Goal: Information Seeking & Learning: Check status

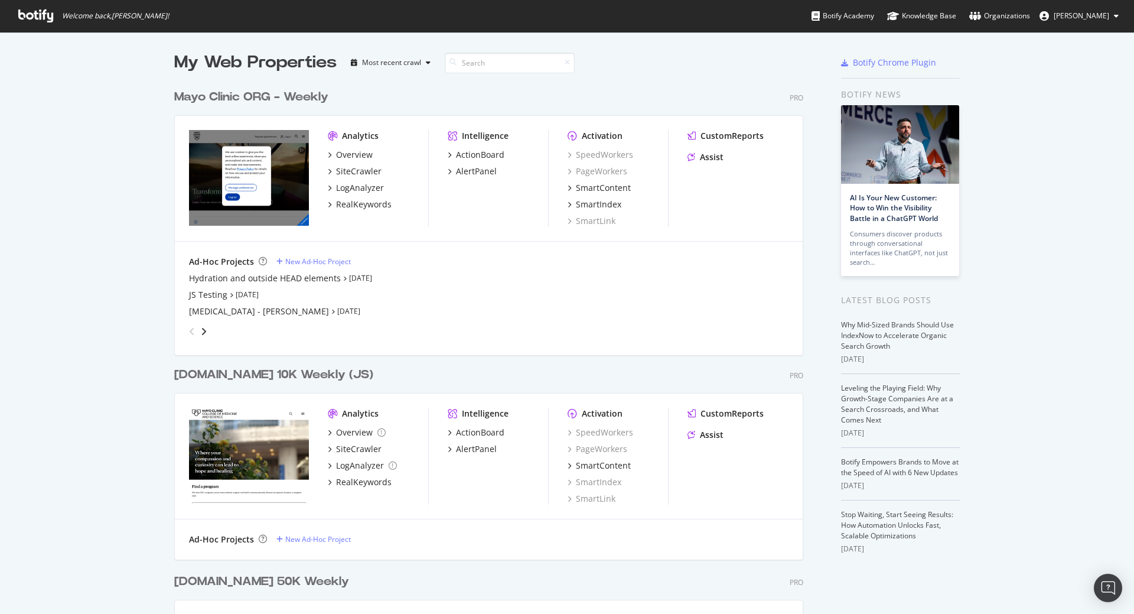
scroll to position [1680, 630]
click at [252, 100] on div "Mayo Clinic ORG - Weekly" at bounding box center [251, 97] width 154 height 17
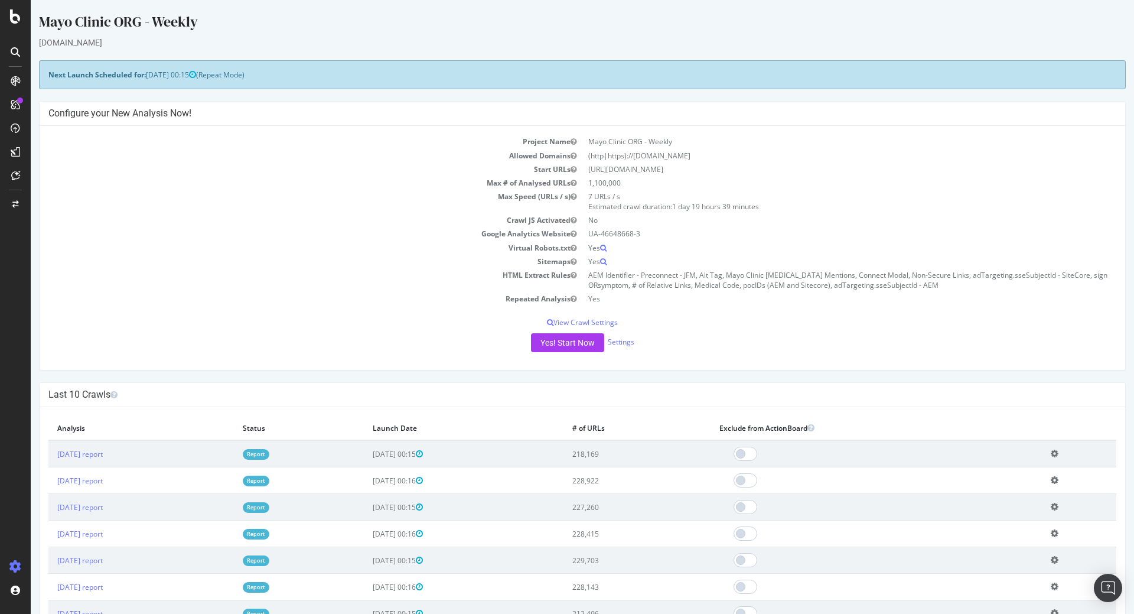
click at [269, 452] on link "Report" at bounding box center [256, 454] width 27 height 10
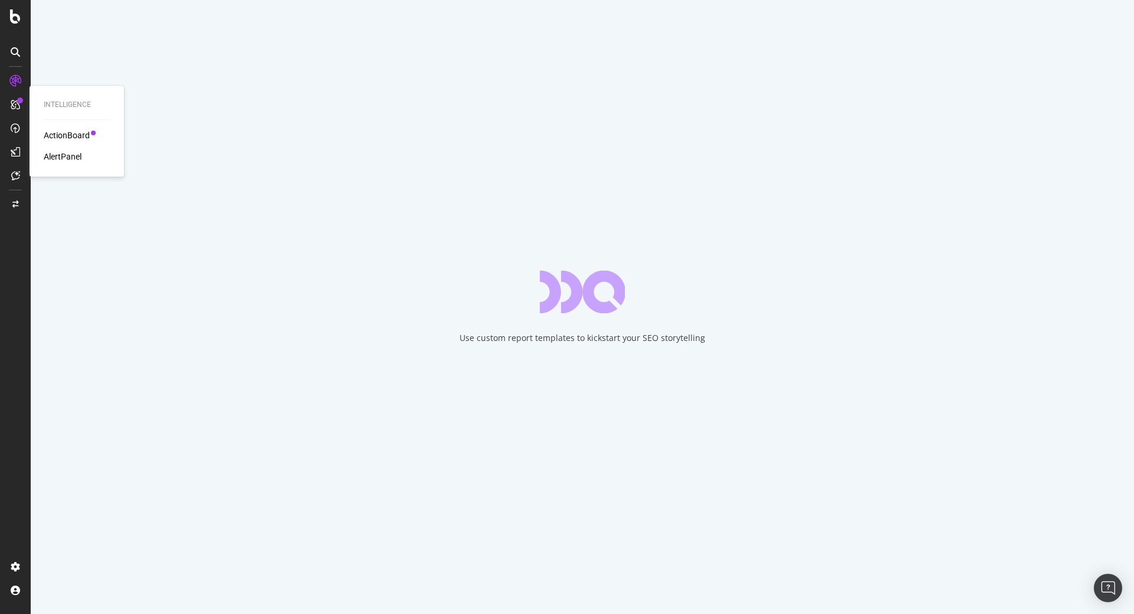
click at [49, 155] on div "AlertPanel" at bounding box center [63, 157] width 38 height 12
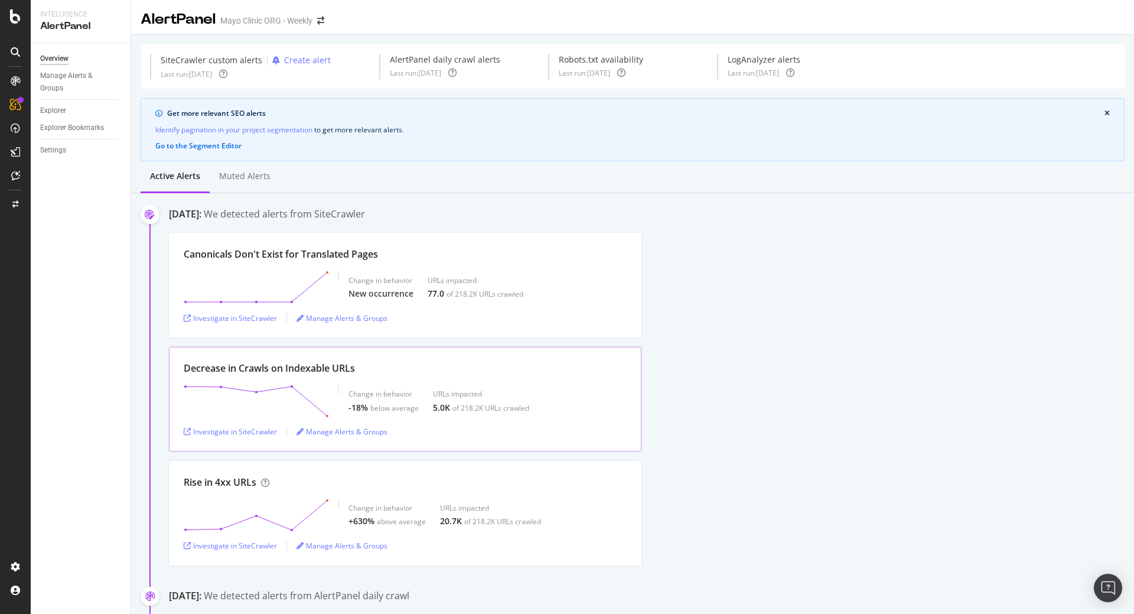
scroll to position [59, 0]
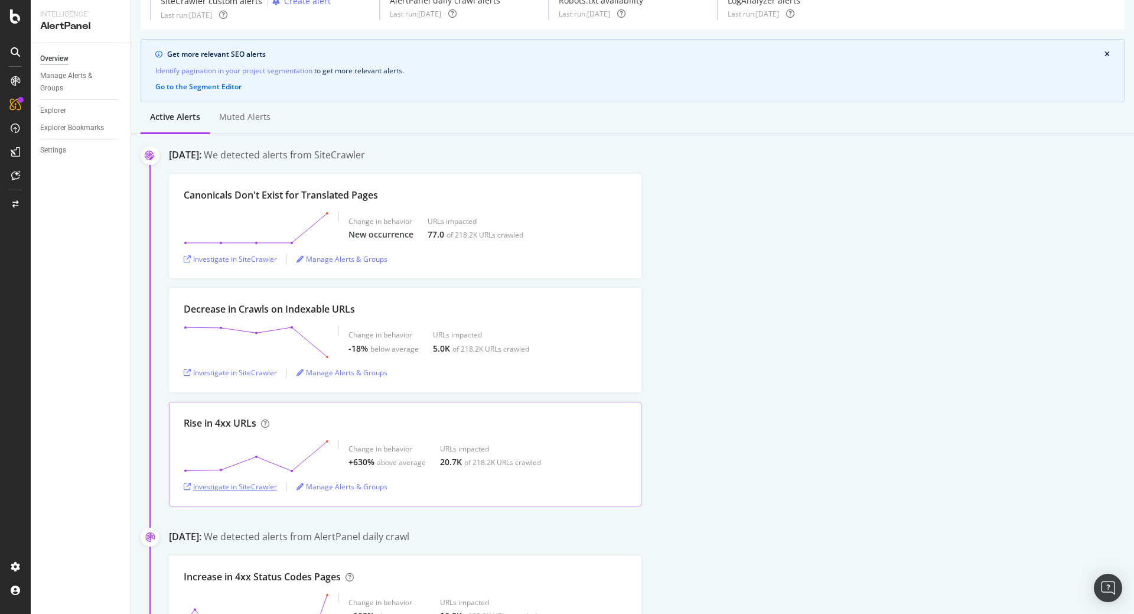
click at [268, 487] on div "Investigate in SiteCrawler" at bounding box center [230, 487] width 93 height 10
